Goal: Obtain resource: Obtain resource

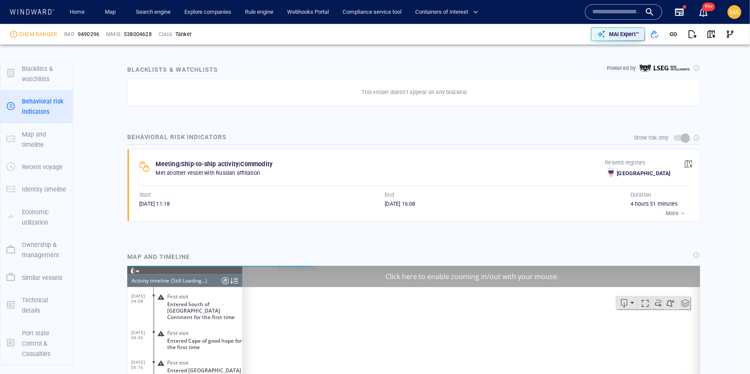
scroll to position [7001, 0]
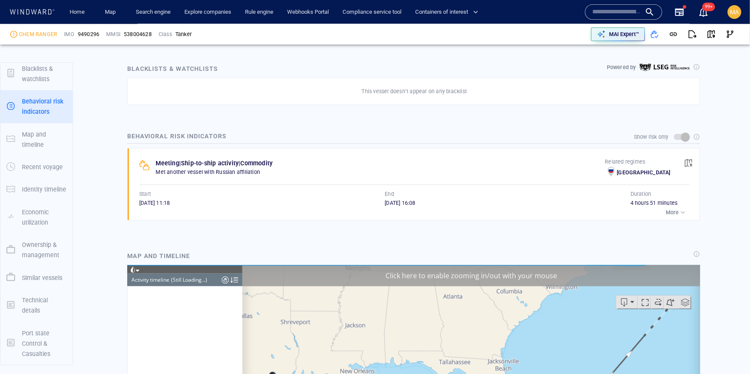
click at [40, 340] on p "Port state Control & Casualties" at bounding box center [44, 343] width 45 height 31
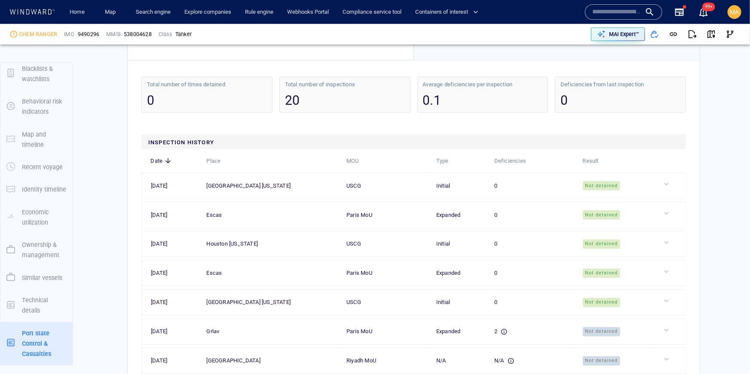
scroll to position [2270, 0]
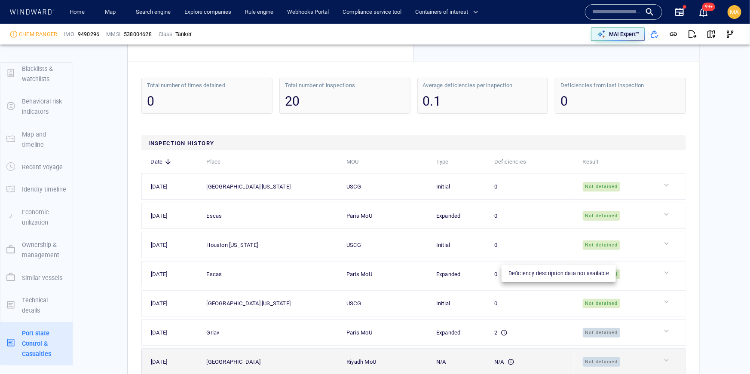
click at [507, 357] on div "N/A" at bounding box center [504, 361] width 20 height 9
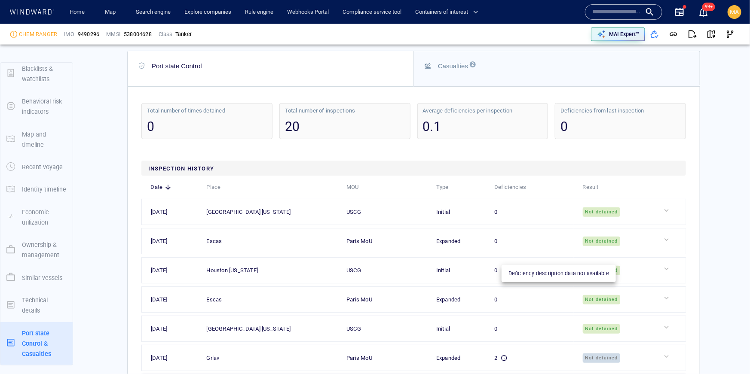
scroll to position [2247, 0]
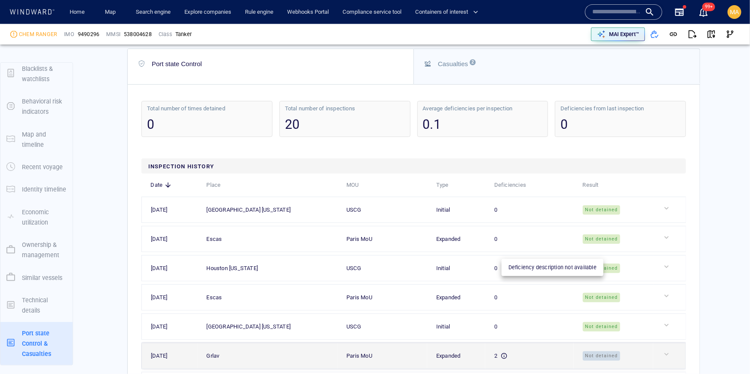
click at [504, 351] on div "2" at bounding box center [500, 355] width 13 height 9
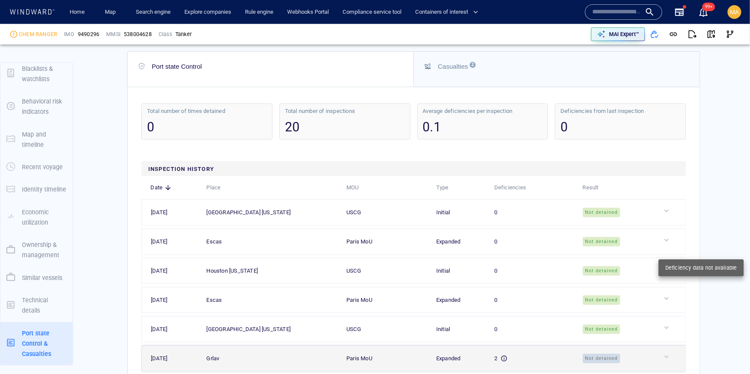
scroll to position [2244, 0]
click at [663, 352] on div at bounding box center [672, 356] width 21 height 9
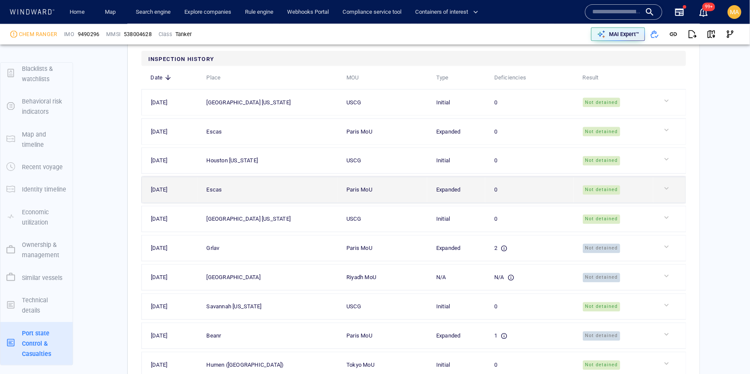
scroll to position [2351, 0]
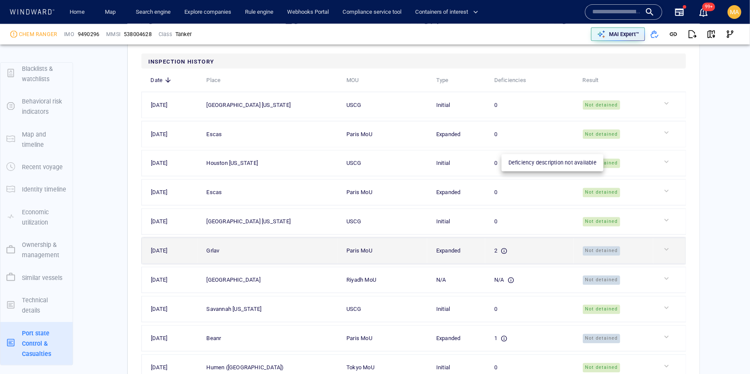
click at [506, 248] on icon at bounding box center [504, 251] width 6 height 6
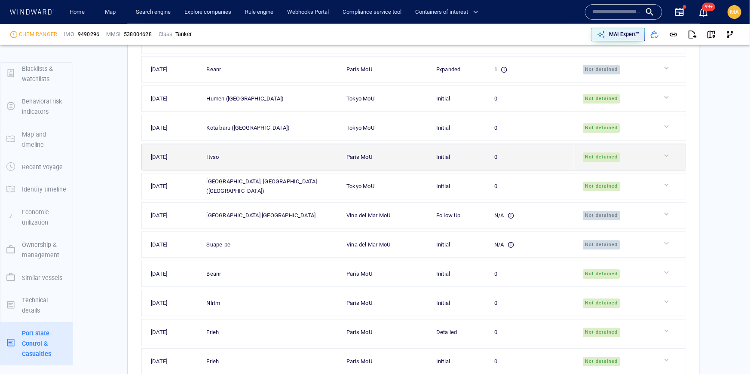
scroll to position [2668, 0]
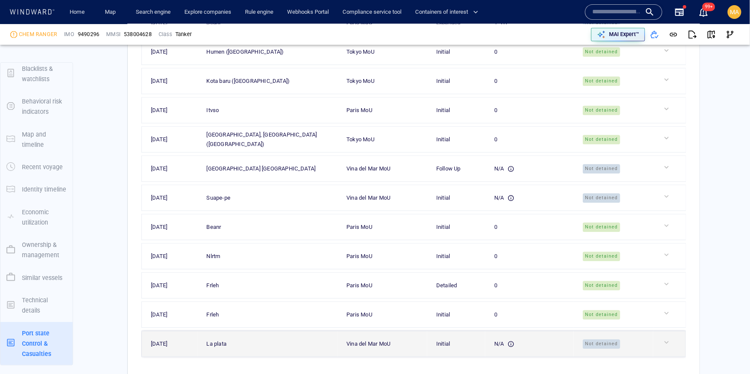
click at [657, 331] on td at bounding box center [669, 344] width 33 height 26
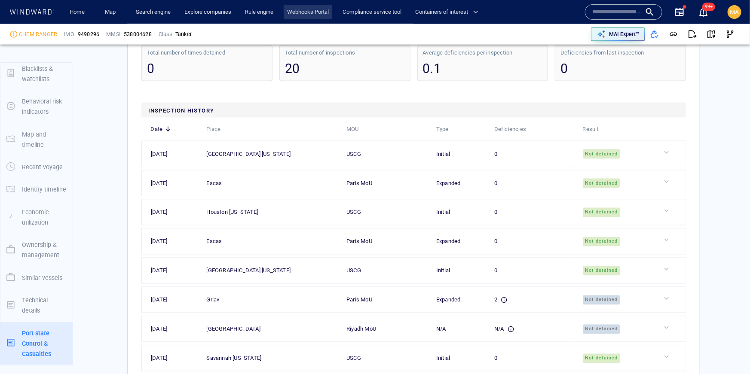
scroll to position [2293, 0]
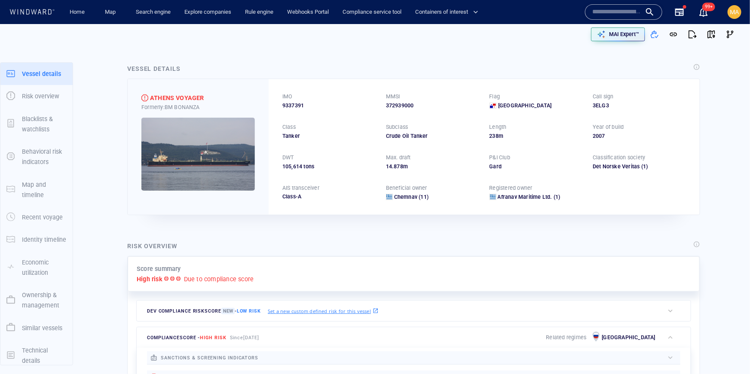
scroll to position [50, 0]
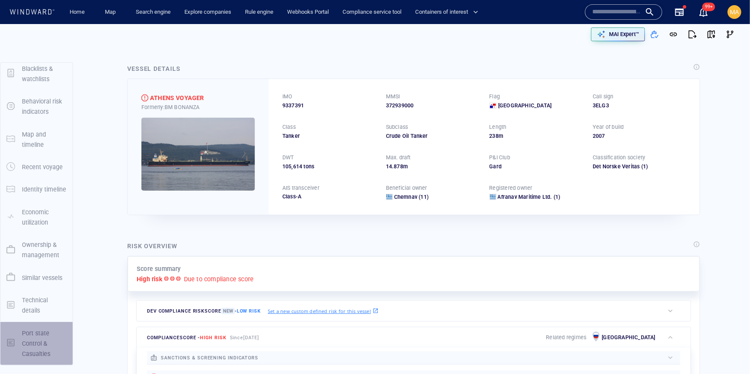
click at [24, 335] on p "Port state Control & Casualties" at bounding box center [44, 343] width 45 height 31
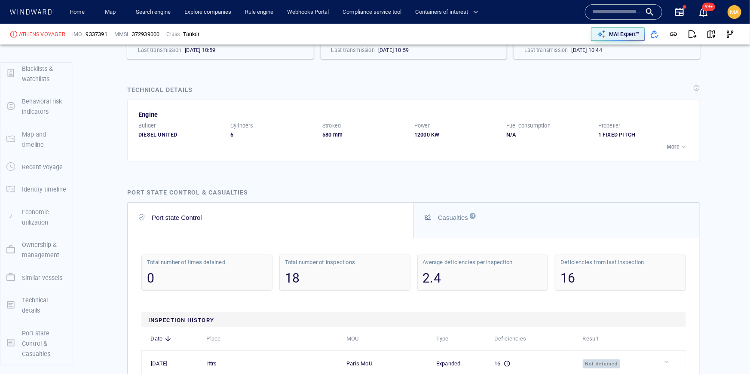
scroll to position [2289, 0]
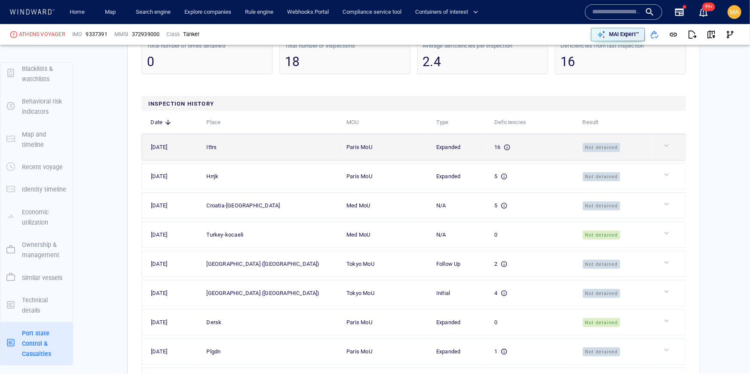
scroll to position [2511, 0]
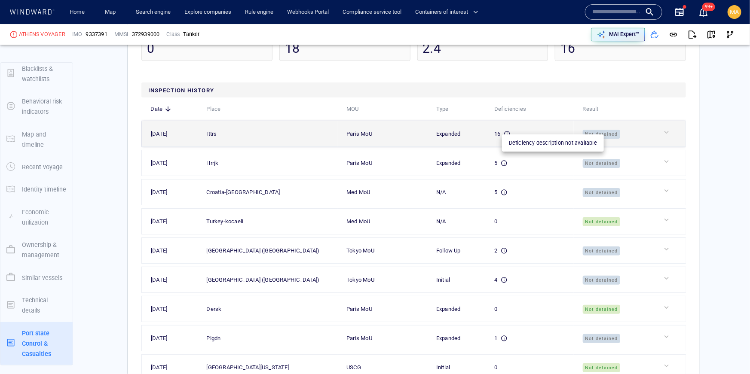
click at [510, 131] on icon at bounding box center [506, 134] width 7 height 7
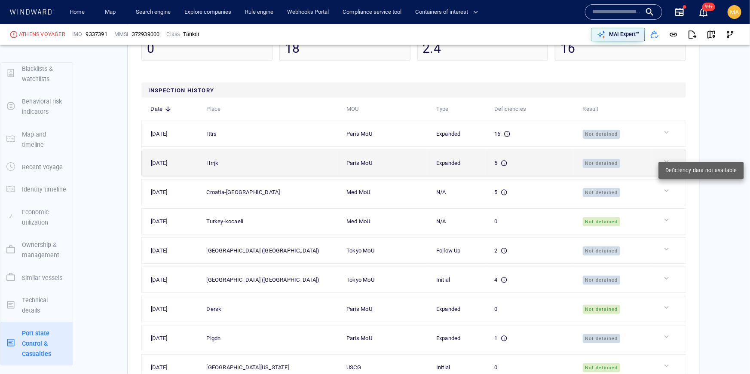
click at [668, 159] on div at bounding box center [672, 161] width 21 height 9
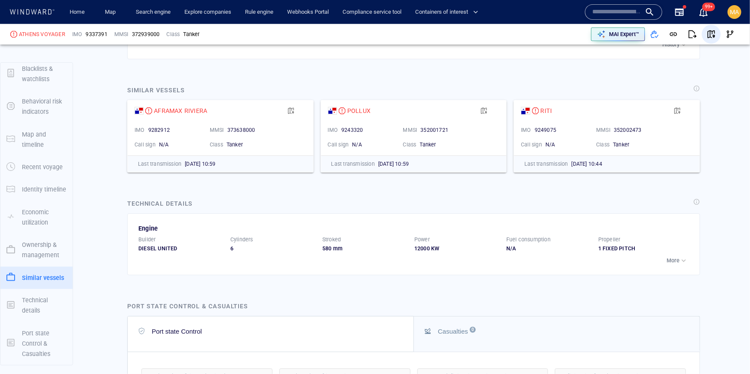
scroll to position [2161, 0]
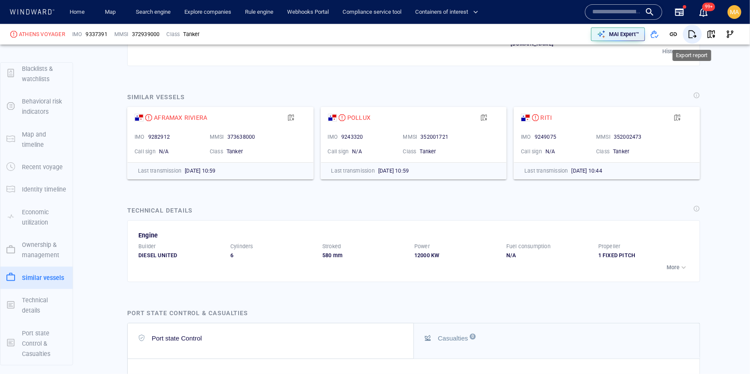
click at [692, 36] on span "button" at bounding box center [692, 34] width 9 height 9
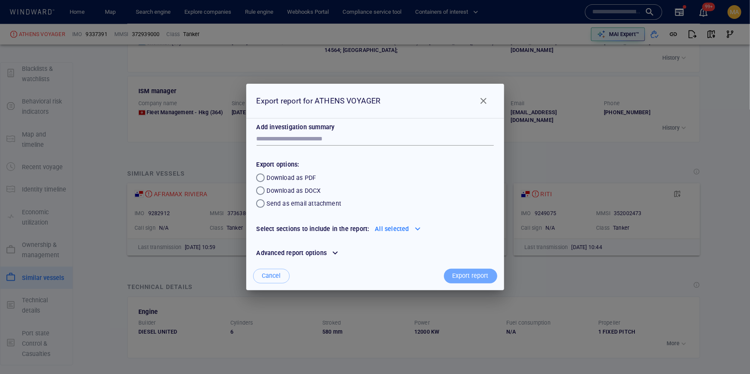
click at [471, 274] on div "Export report" at bounding box center [471, 276] width 40 height 14
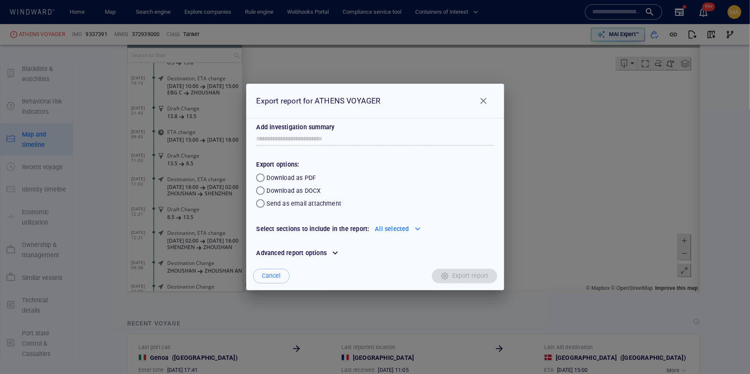
scroll to position [0, 0]
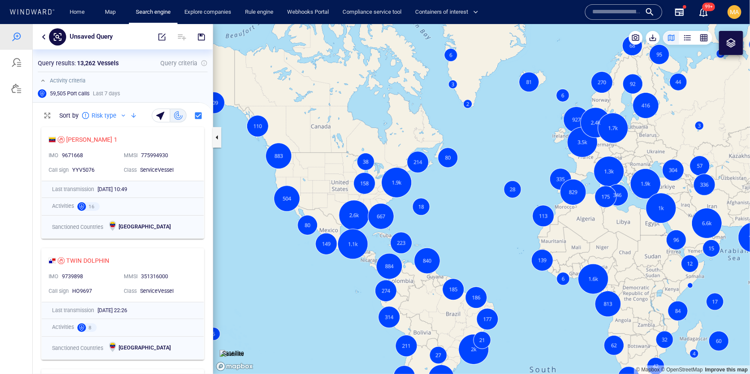
click at [629, 12] on input "text" at bounding box center [616, 12] width 49 height 13
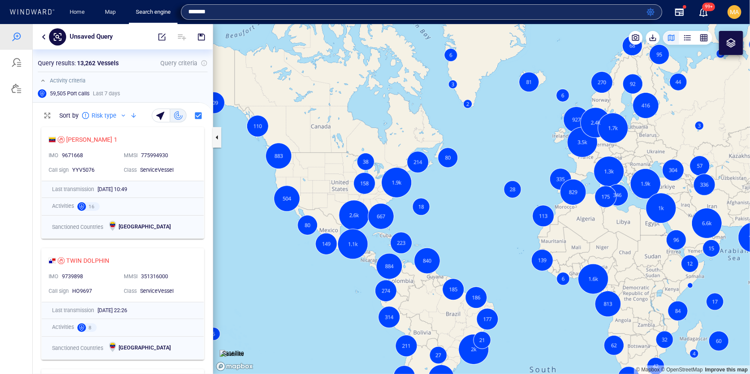
type input "*******"
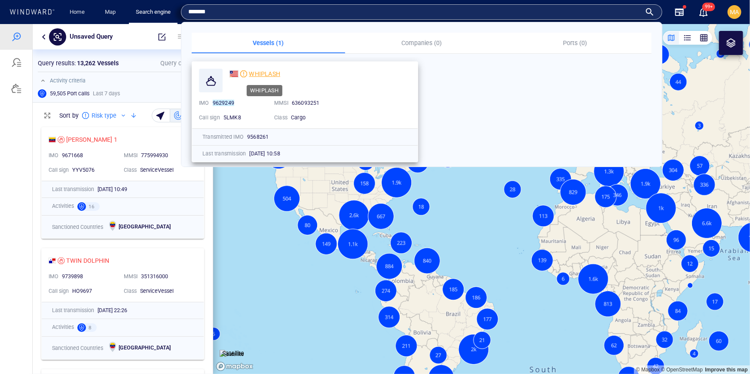
click at [277, 75] on span "WHIPLASH" at bounding box center [264, 73] width 31 height 7
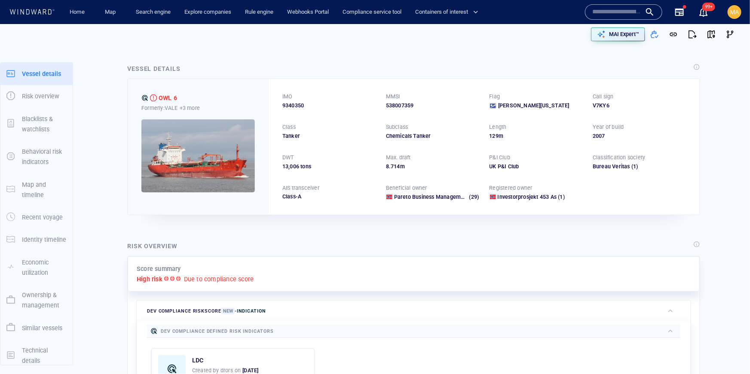
scroll to position [50, 0]
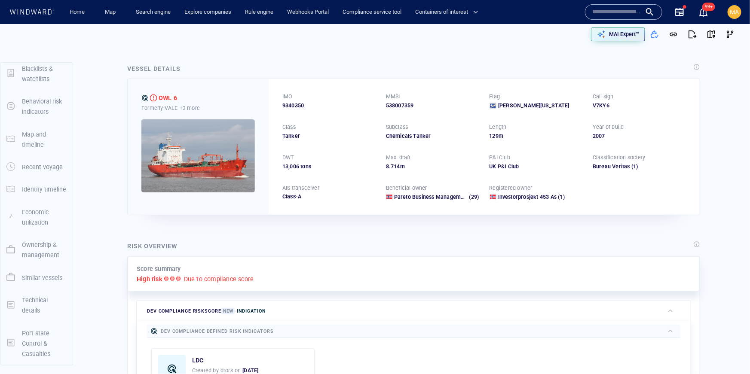
click at [24, 351] on p "Port state Control & Casualties" at bounding box center [44, 343] width 45 height 31
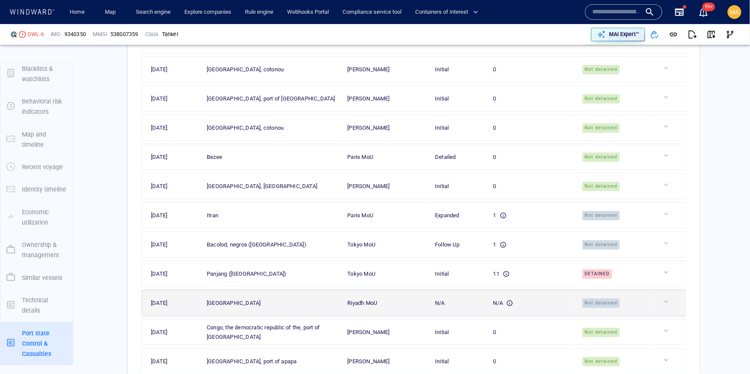
scroll to position [2838, 0]
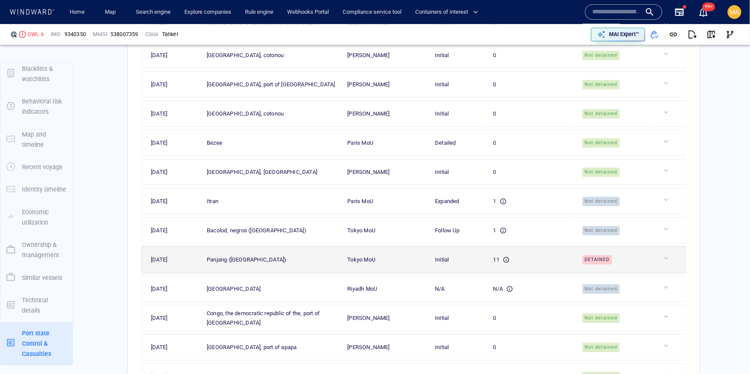
click at [612, 255] on span "Detained" at bounding box center [597, 259] width 30 height 9
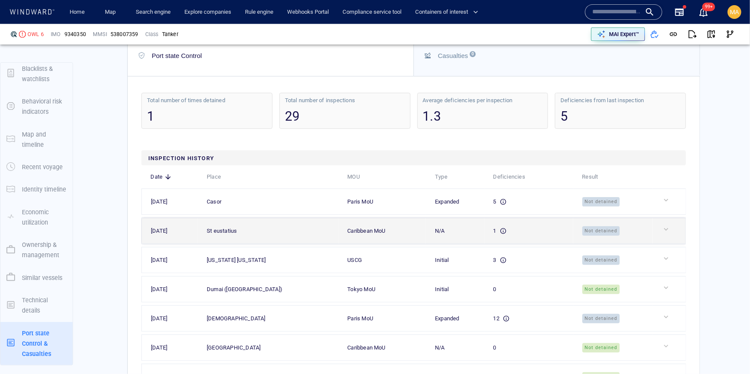
scroll to position [2217, 0]
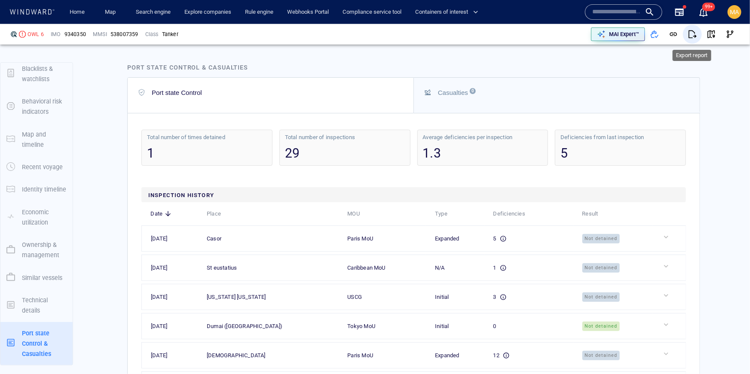
click at [691, 33] on span "button" at bounding box center [692, 34] width 9 height 9
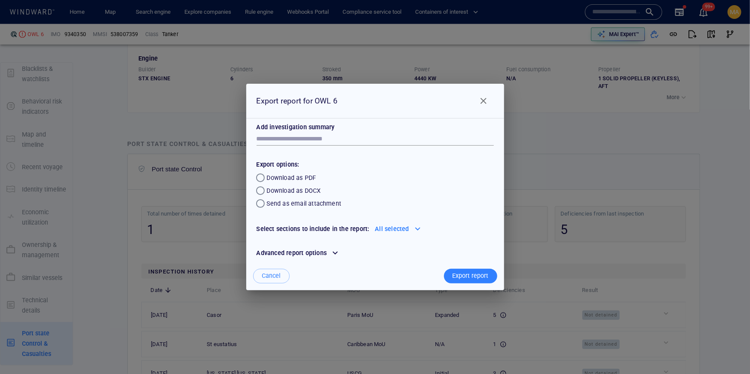
drag, startPoint x: 470, startPoint y: 272, endPoint x: 679, endPoint y: 71, distance: 289.8
click at [470, 272] on div "Export report" at bounding box center [471, 276] width 40 height 14
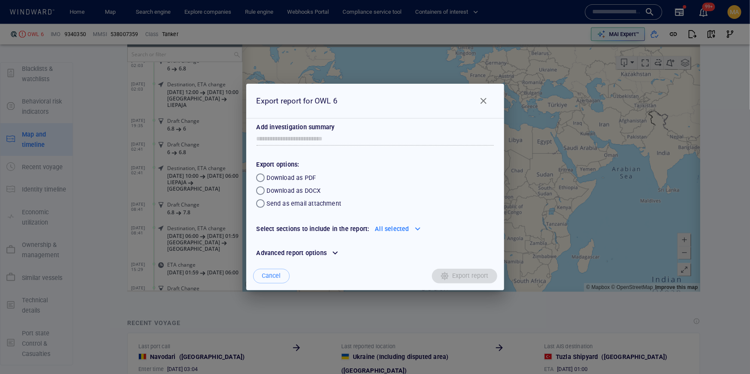
scroll to position [136021, 0]
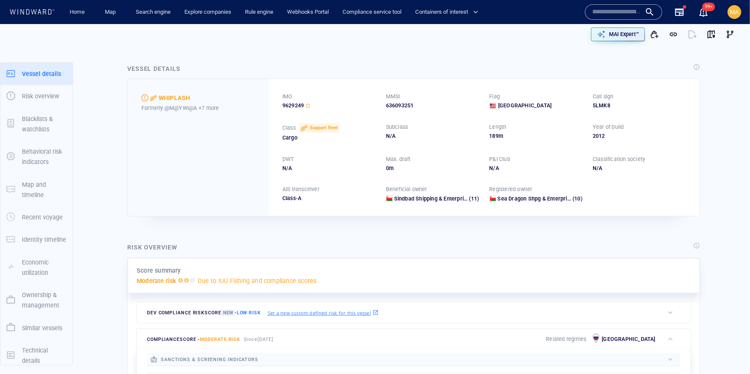
scroll to position [50, 0]
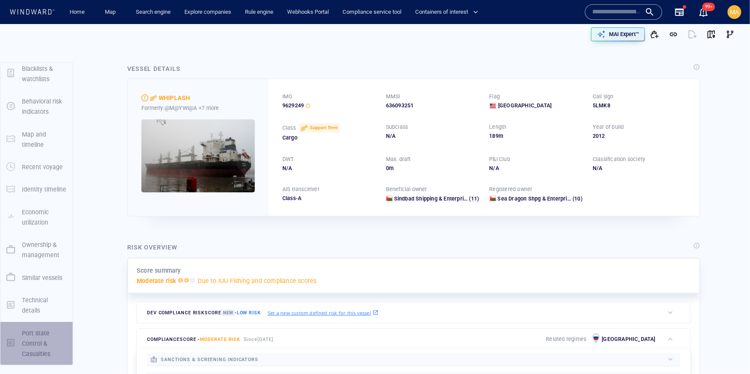
click at [25, 338] on p "Port state Control & Casualties" at bounding box center [44, 343] width 45 height 31
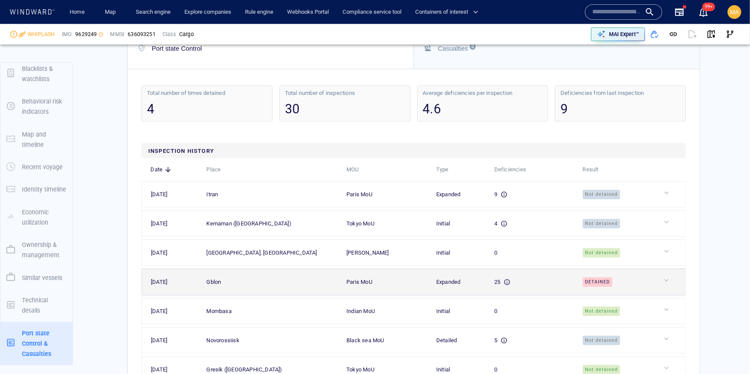
scroll to position [2134, 0]
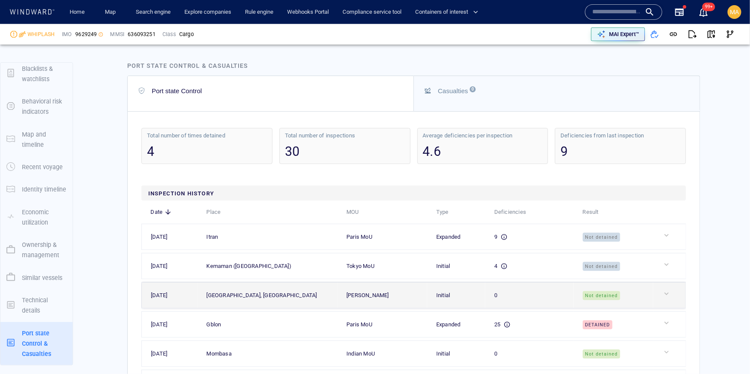
click at [665, 287] on td at bounding box center [669, 296] width 33 height 26
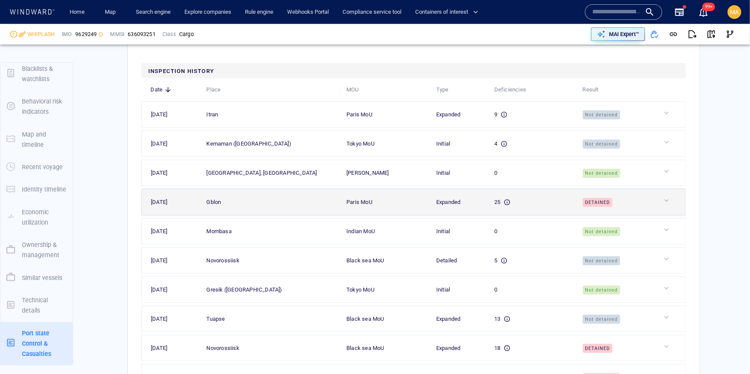
scroll to position [2309, 0]
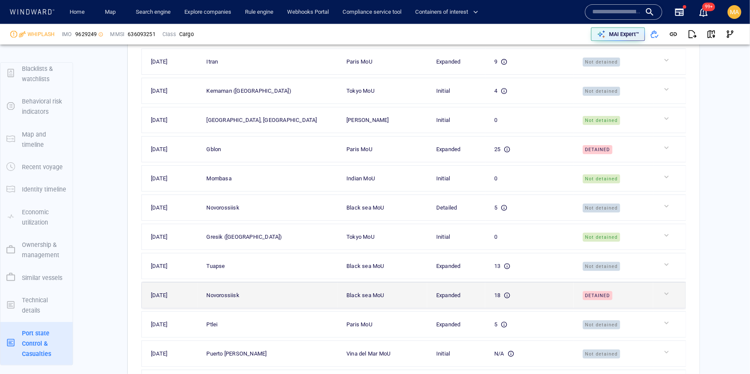
click at [668, 305] on td at bounding box center [669, 296] width 33 height 26
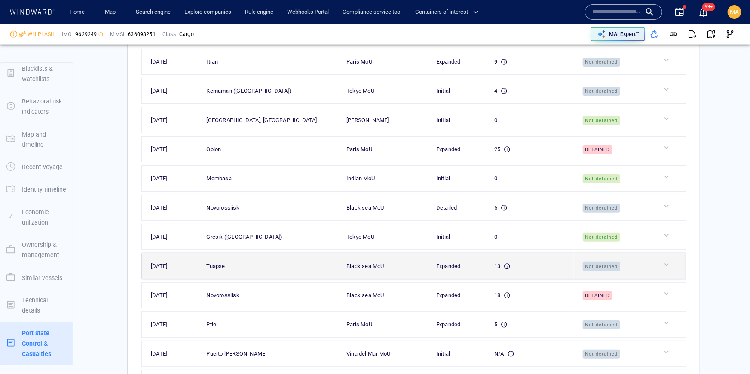
click at [553, 265] on div "13" at bounding box center [532, 266] width 77 height 9
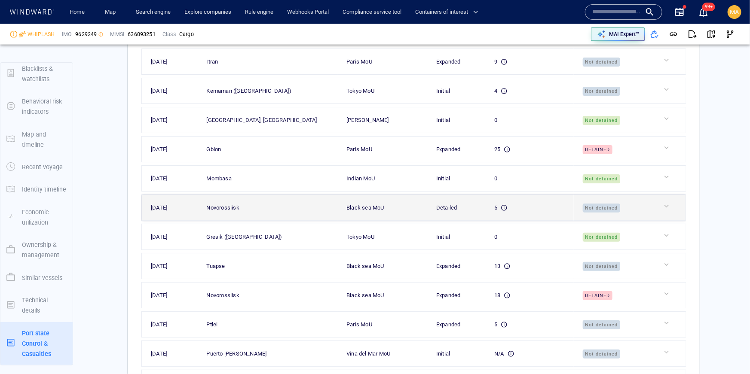
click at [534, 210] on div "5" at bounding box center [532, 207] width 77 height 9
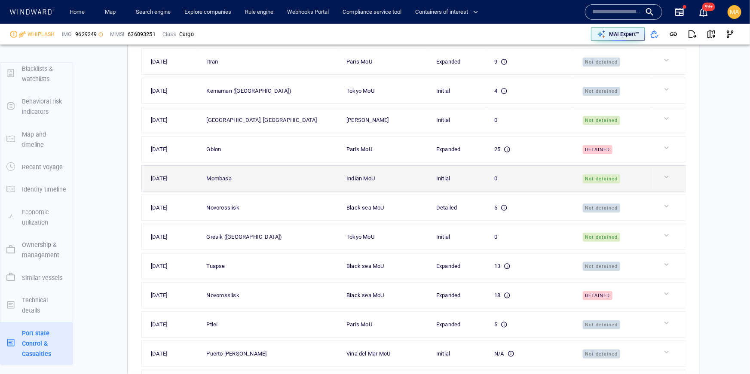
click at [533, 190] on td "0" at bounding box center [529, 179] width 88 height 26
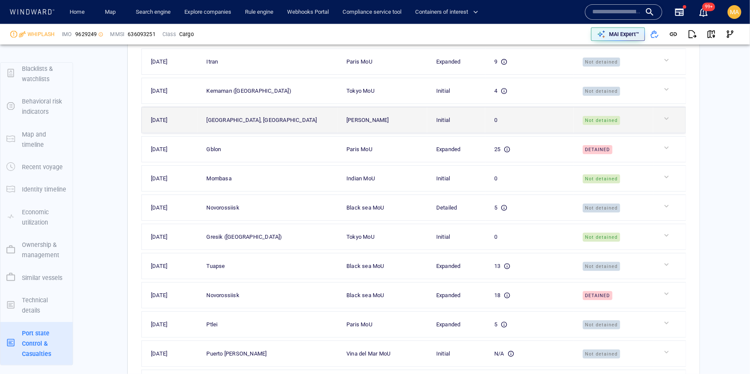
drag, startPoint x: 533, startPoint y: 152, endPoint x: 533, endPoint y: 121, distance: 31.4
click at [533, 152] on div "25" at bounding box center [532, 149] width 77 height 9
click at [534, 115] on td "0" at bounding box center [529, 120] width 88 height 26
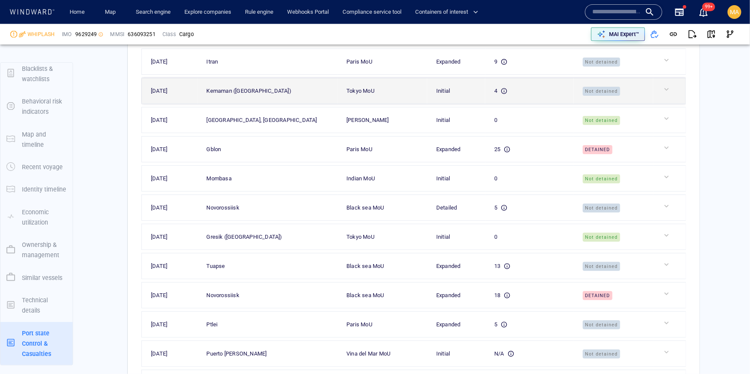
click at [534, 96] on div "4" at bounding box center [532, 90] width 77 height 9
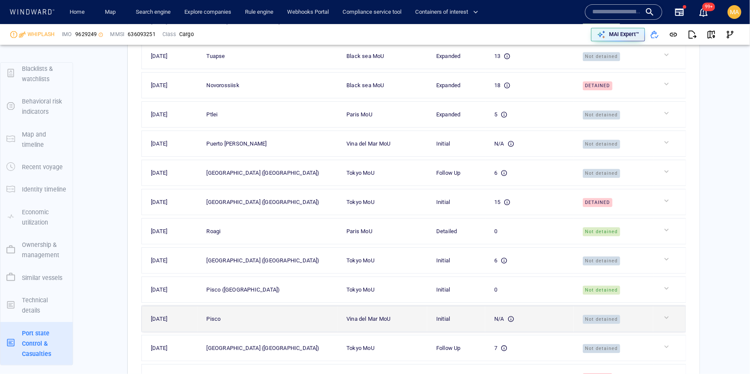
scroll to position [2533, 0]
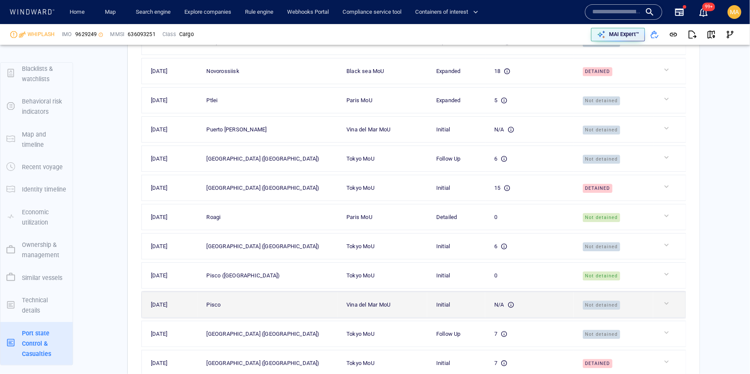
click at [550, 308] on div "N/A" at bounding box center [532, 304] width 77 height 9
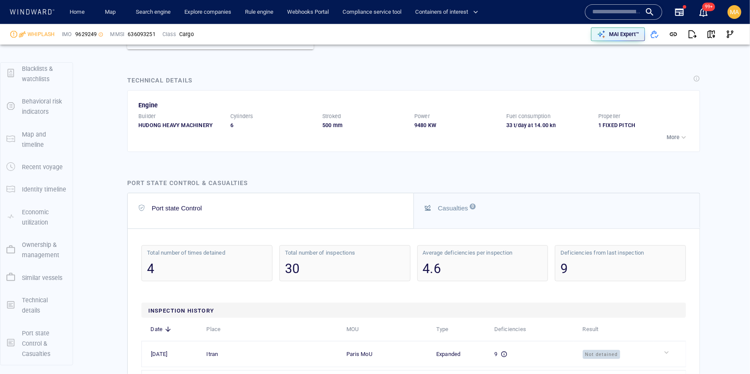
scroll to position [2016, 0]
click at [695, 40] on button "button" at bounding box center [692, 34] width 19 height 19
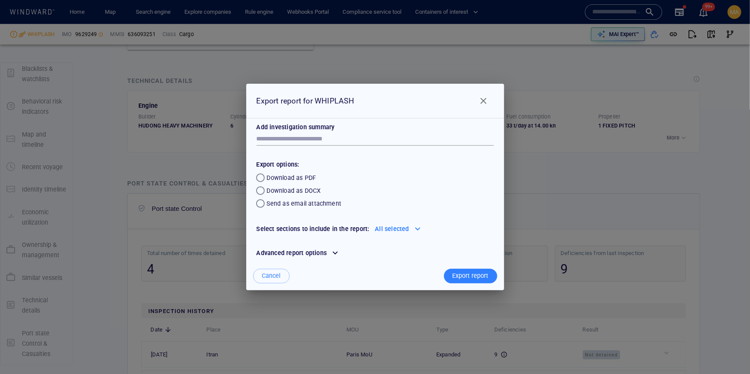
click at [466, 274] on div "Export report" at bounding box center [471, 276] width 40 height 14
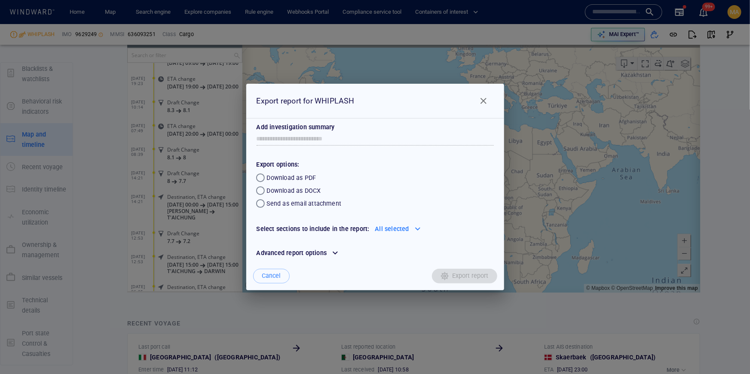
scroll to position [79414, 0]
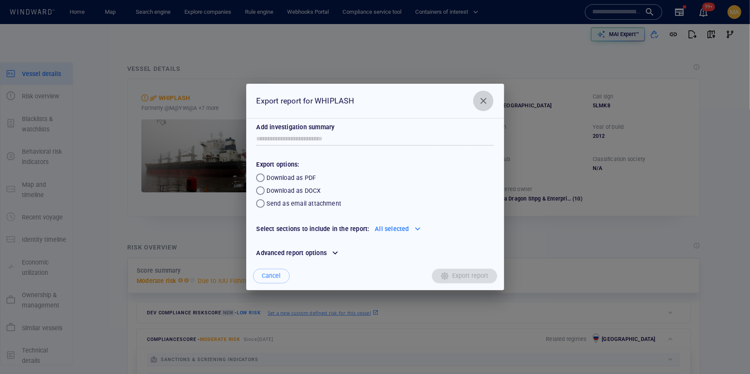
click at [487, 100] on span "Close" at bounding box center [483, 101] width 10 height 10
